Goal: Check status: Check status

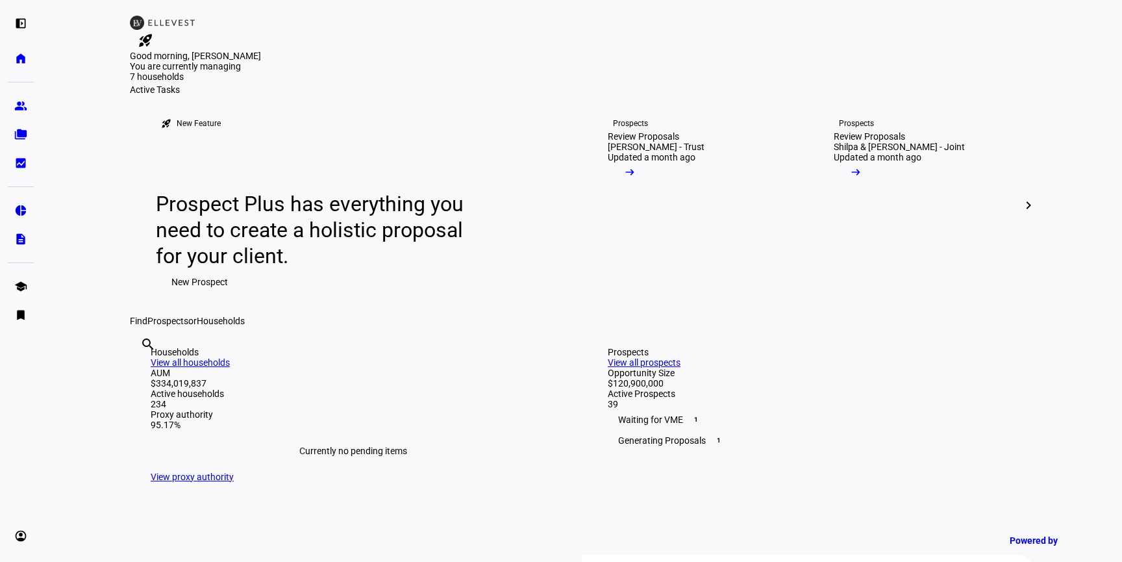
click at [143, 370] on input "text" at bounding box center [141, 362] width 3 height 16
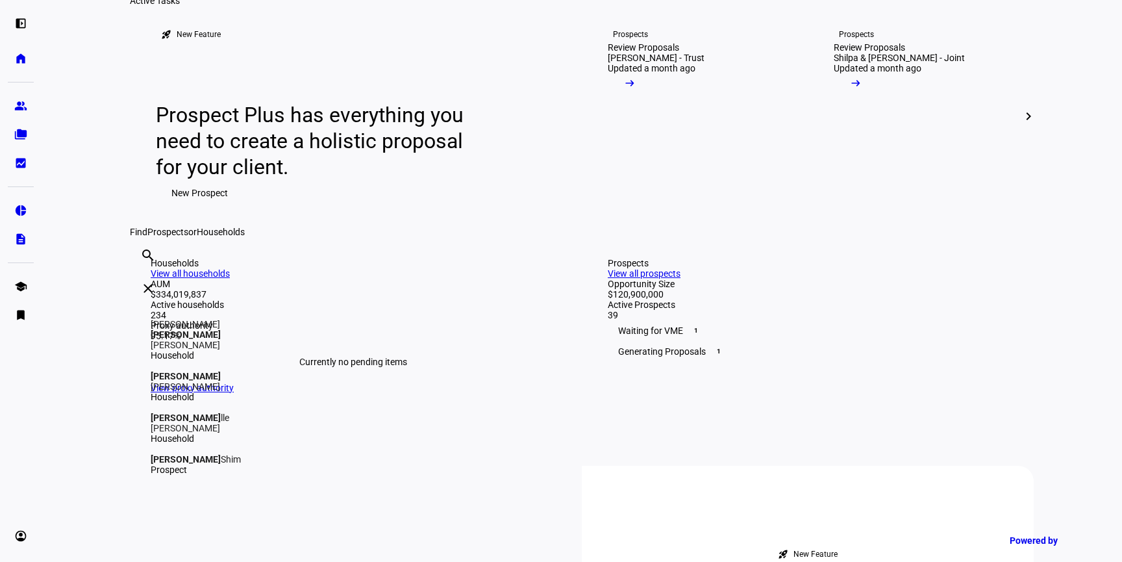
scroll to position [104, 0]
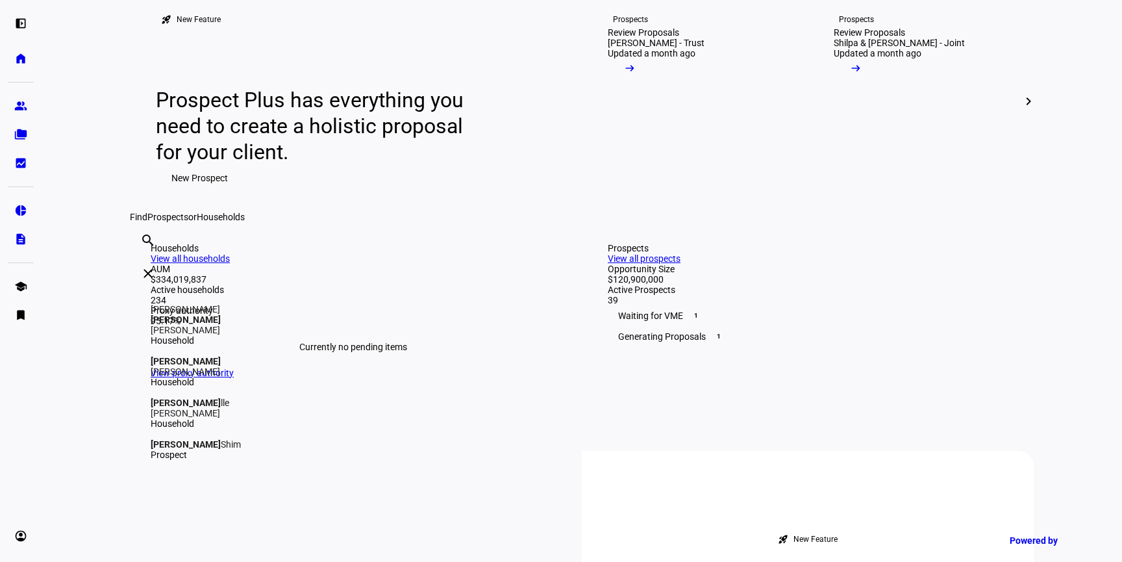
type input "[PERSON_NAME]"
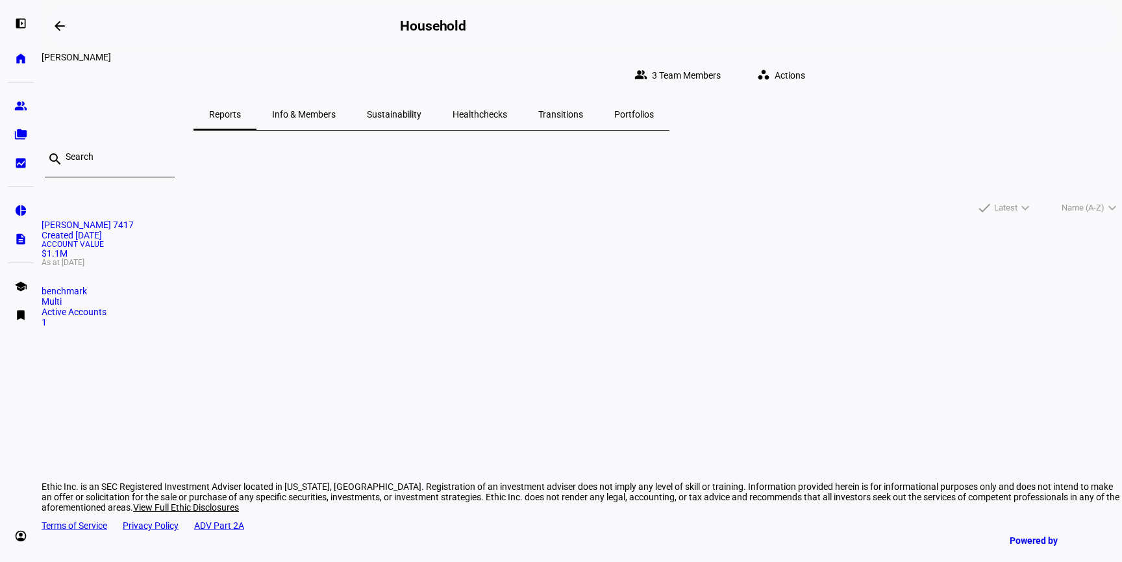
click at [382, 327] on mat-card "[PERSON_NAME] 7417 Created [DATE] Account Value $1.1M As at [DATE] benchmark Mu…" at bounding box center [582, 274] width 1081 height 108
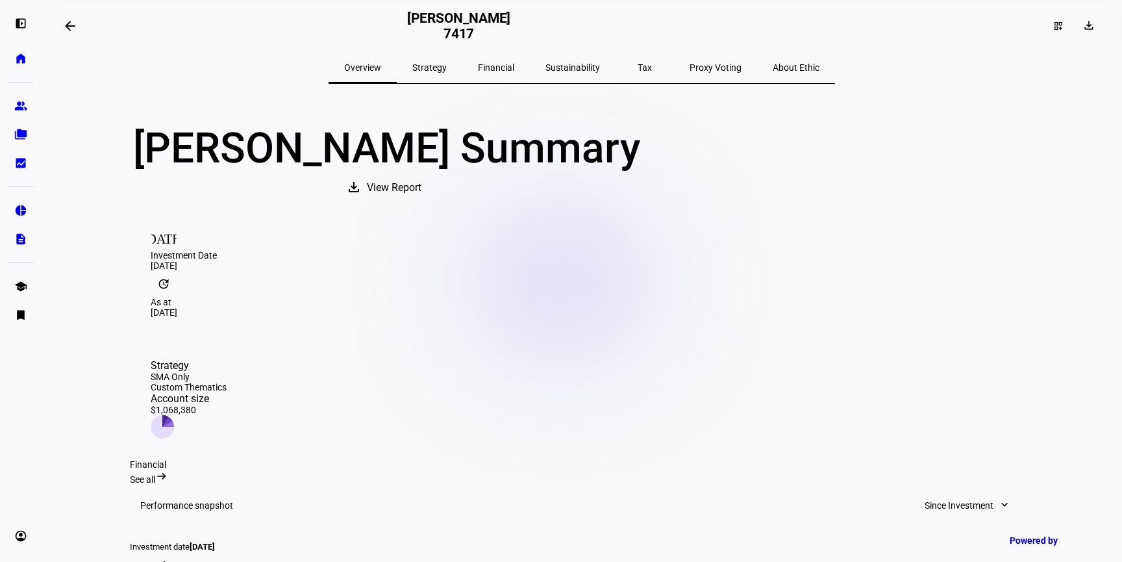
click at [638, 66] on span "Tax" at bounding box center [645, 67] width 14 height 9
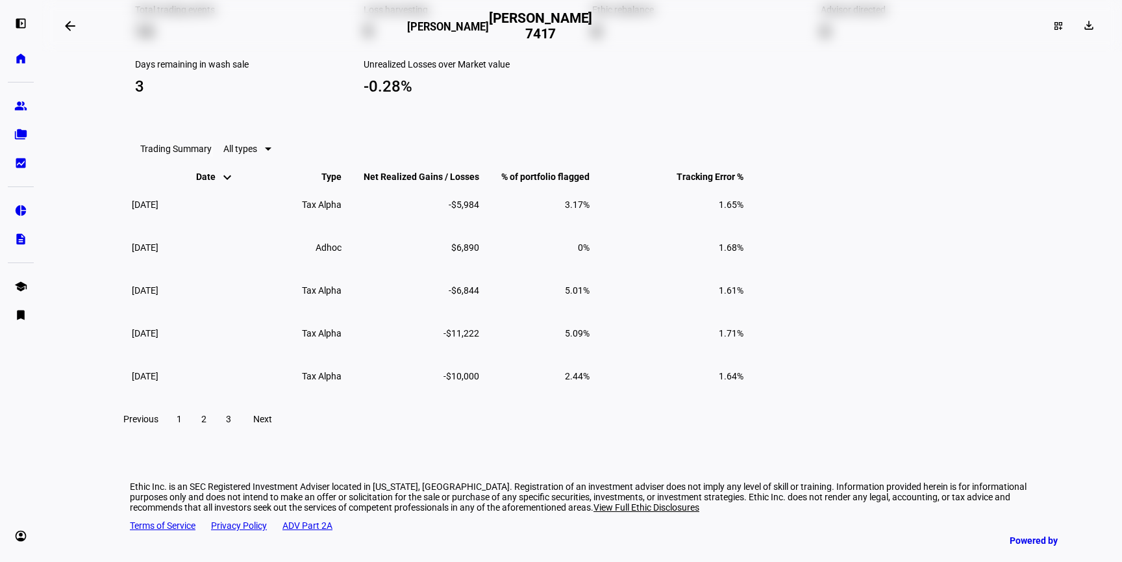
scroll to position [1237, 0]
click at [207, 420] on span "2" at bounding box center [203, 419] width 5 height 10
click at [231, 418] on span "3" at bounding box center [228, 419] width 5 height 10
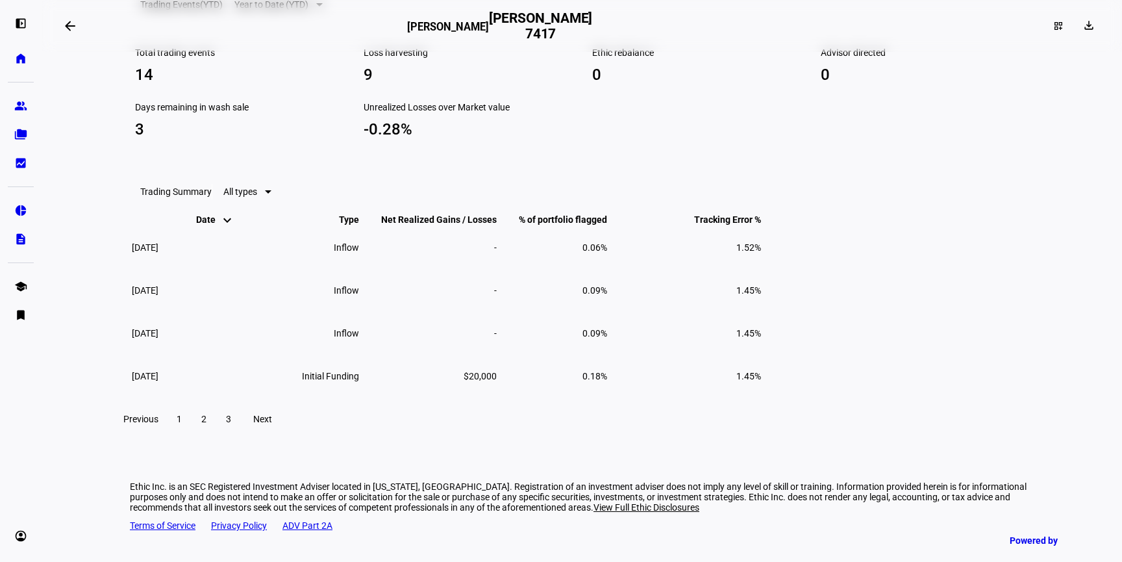
click at [182, 424] on span "1" at bounding box center [179, 419] width 5 height 10
